Goal: Book appointment/travel/reservation

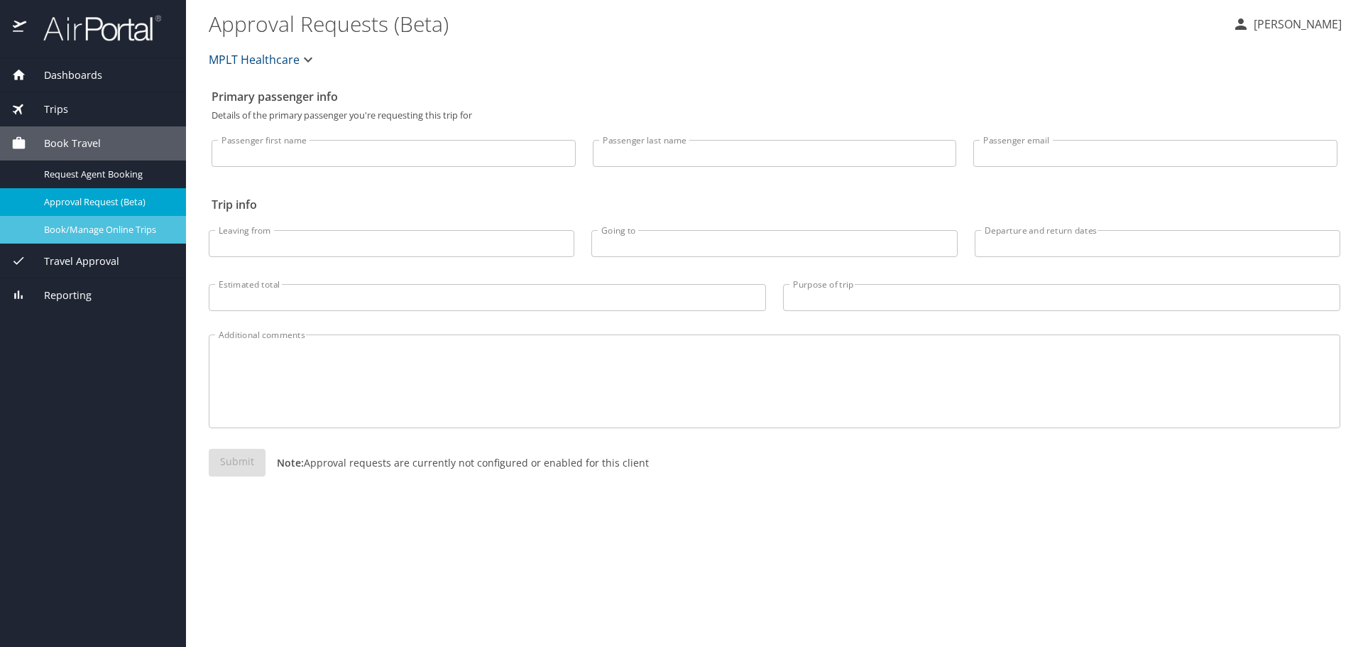
click at [148, 232] on span "Book/Manage Online Trips" at bounding box center [106, 229] width 125 height 13
